Goal: Transaction & Acquisition: Book appointment/travel/reservation

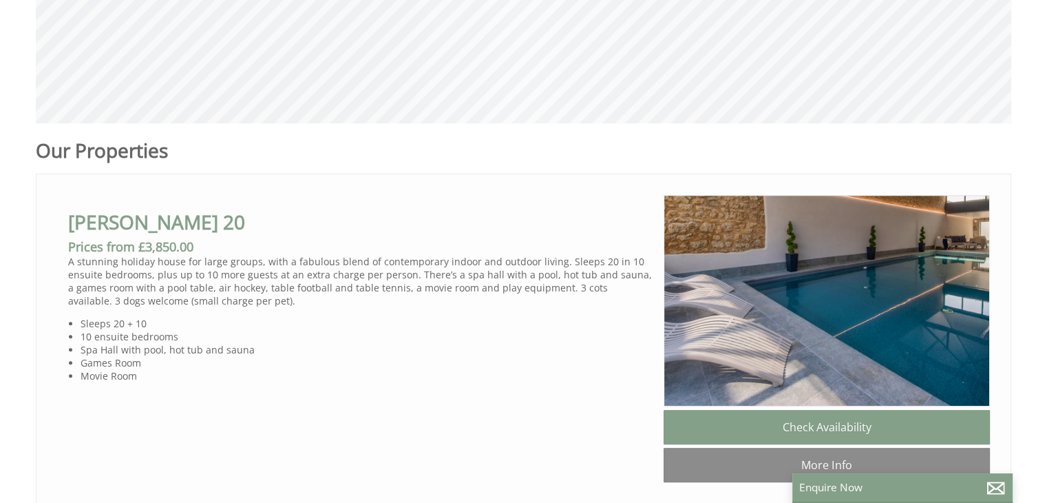
scroll to position [689, 0]
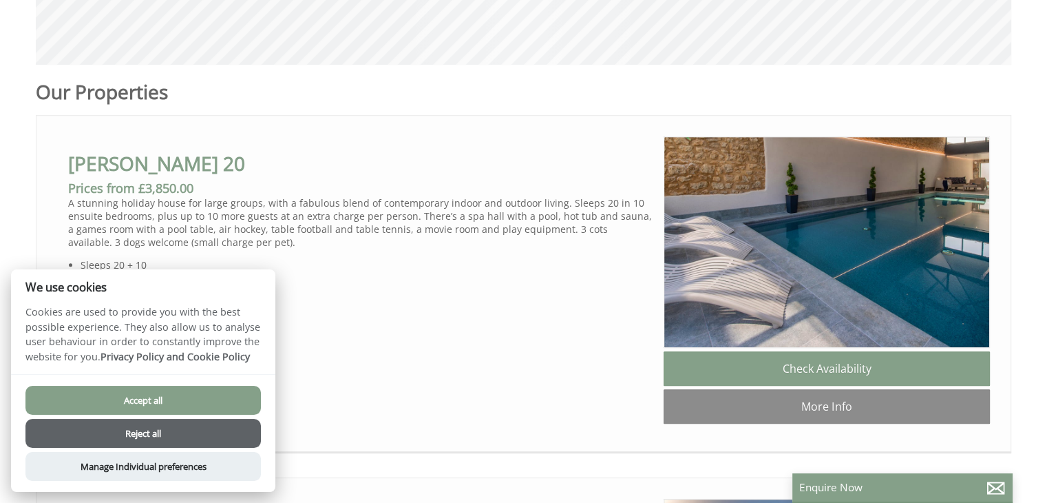
click at [151, 396] on button "Accept all" at bounding box center [142, 400] width 235 height 29
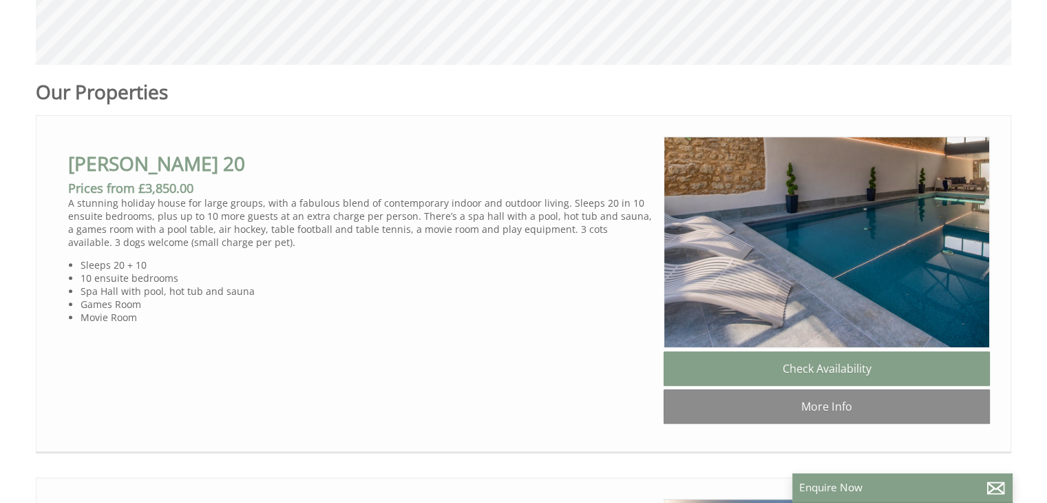
scroll to position [0, 12]
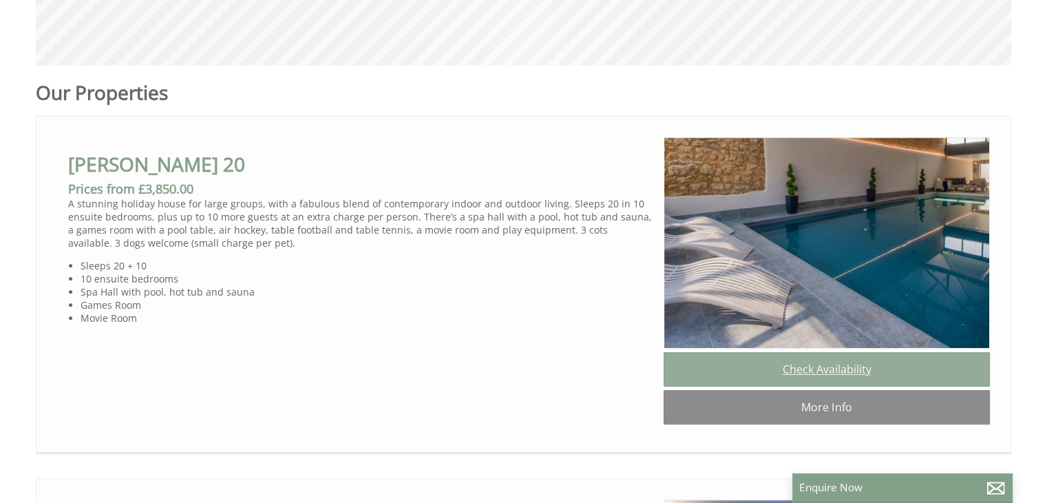
click at [725, 376] on link "Check Availability" at bounding box center [827, 369] width 326 height 34
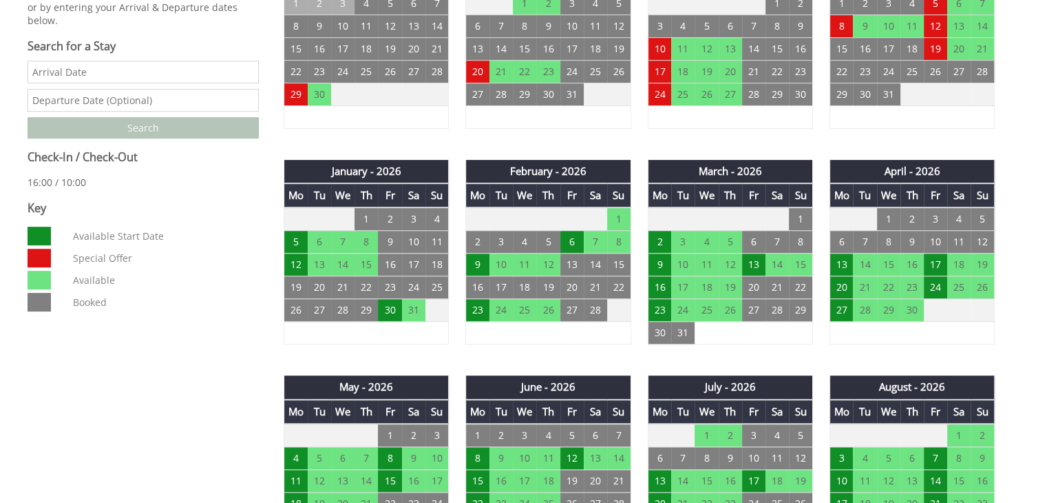
scroll to position [895, 0]
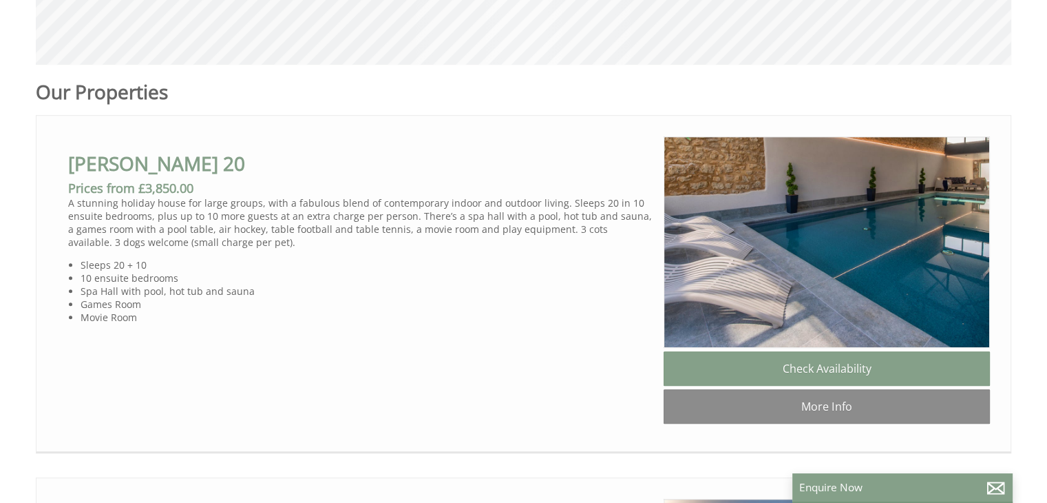
scroll to position [1101, 0]
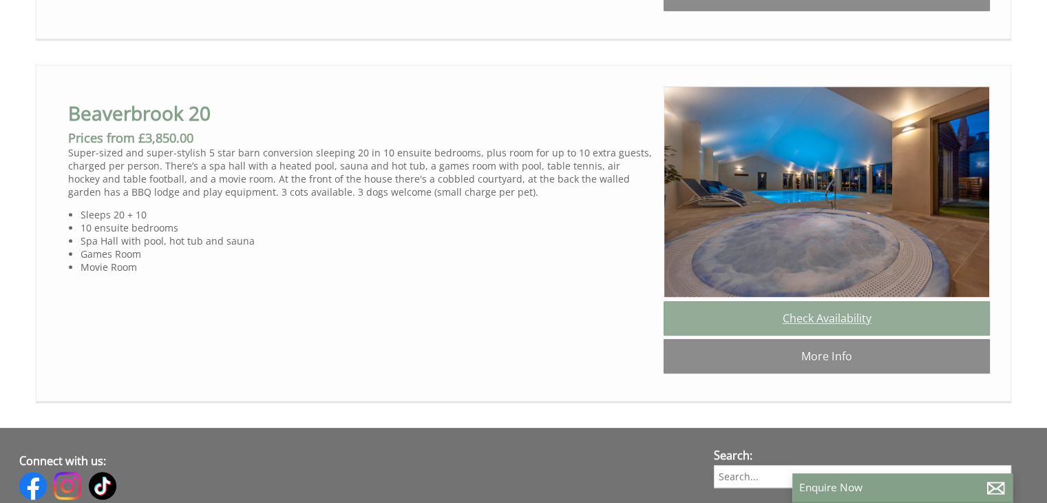
drag, startPoint x: 813, startPoint y: 332, endPoint x: 804, endPoint y: 330, distance: 9.1
click at [813, 332] on link "Check Availability" at bounding box center [827, 318] width 326 height 34
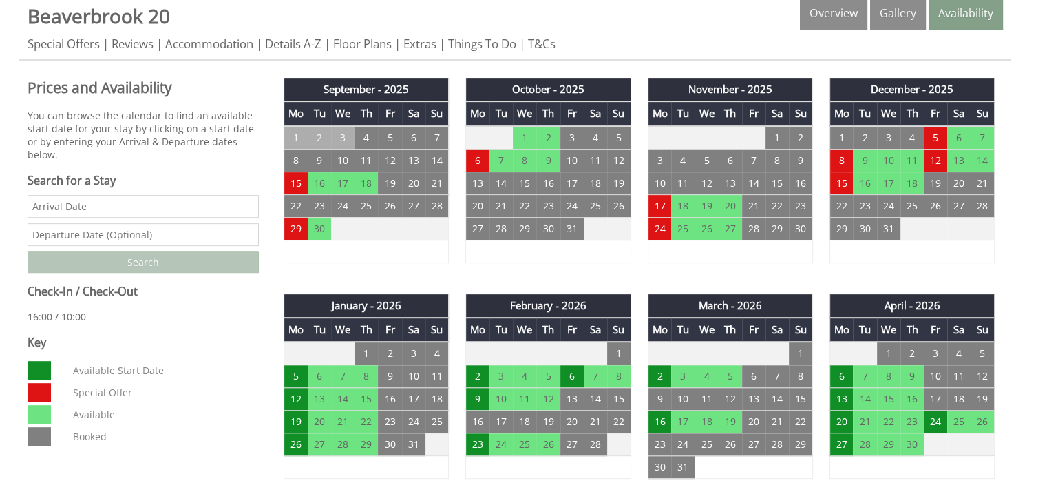
scroll to position [620, 0]
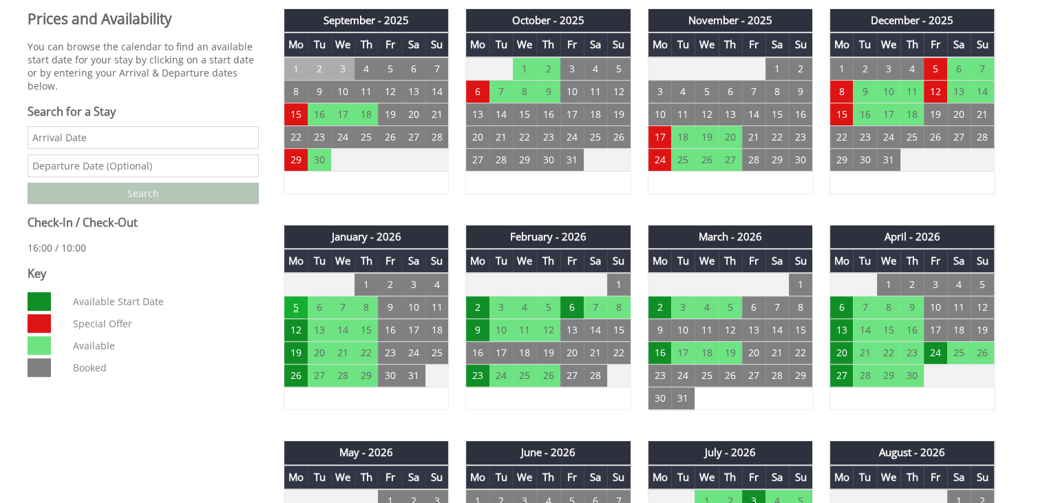
click at [292, 302] on td "5" at bounding box center [295, 307] width 23 height 23
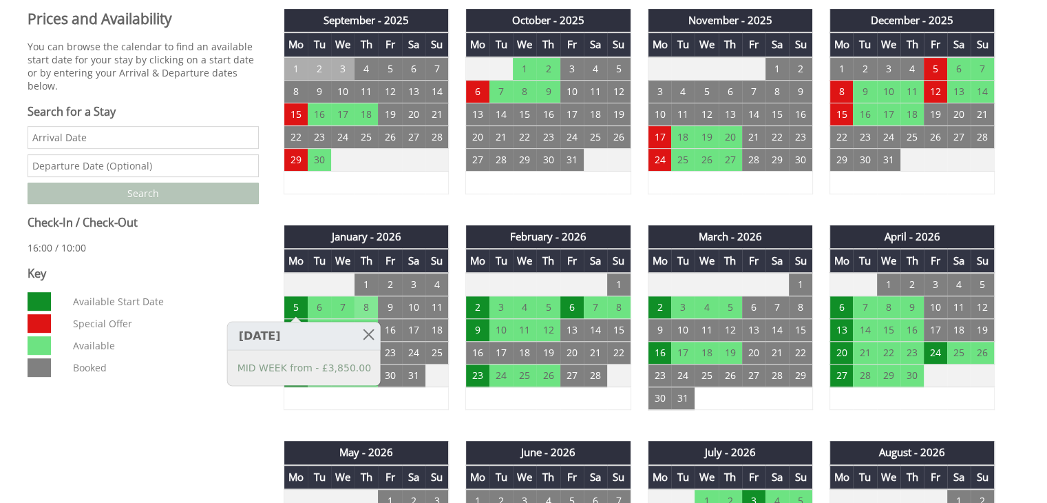
click at [356, 305] on td "8" at bounding box center [366, 307] width 23 height 23
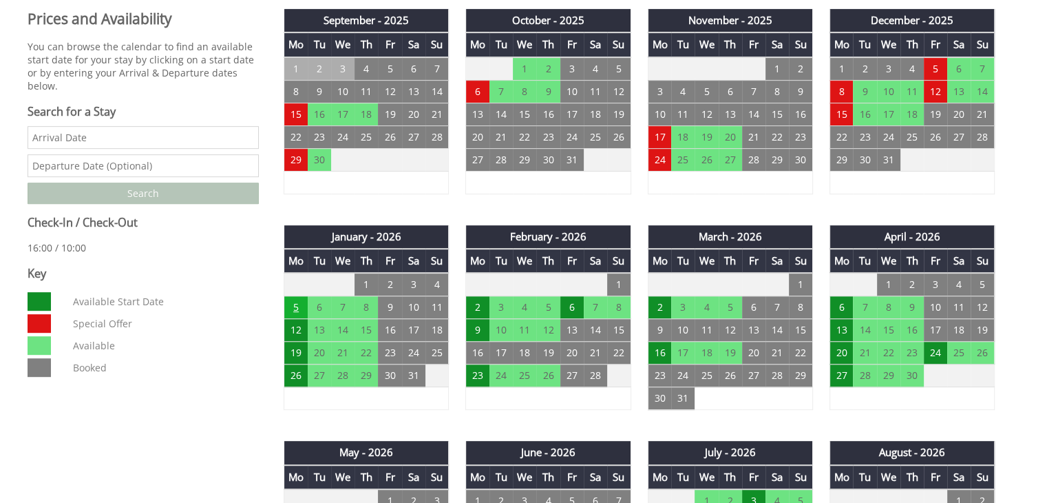
click at [301, 301] on td "5" at bounding box center [295, 307] width 23 height 23
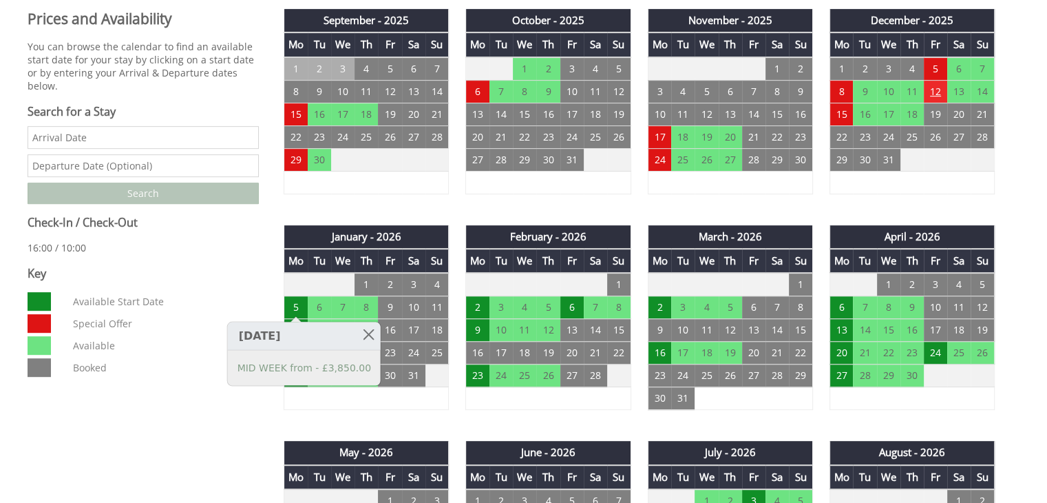
click at [935, 94] on td "12" at bounding box center [935, 91] width 23 height 23
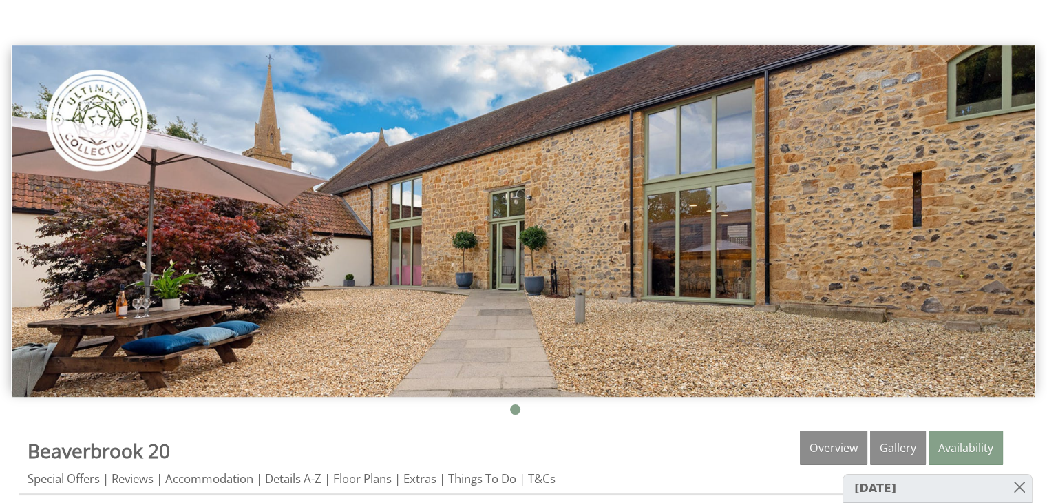
scroll to position [0, 0]
